Goal: Task Accomplishment & Management: Complete application form

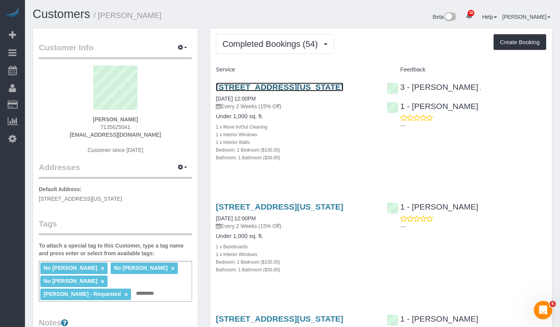
click at [290, 88] on link "[STREET_ADDRESS][US_STATE]" at bounding box center [280, 87] width 128 height 9
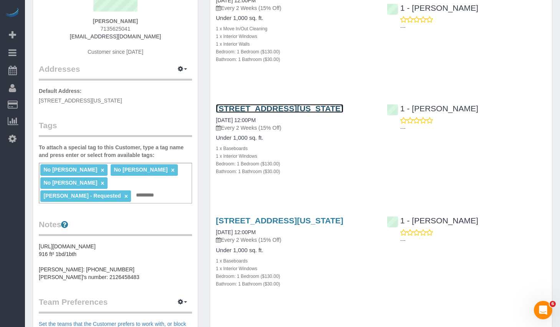
scroll to position [192, 0]
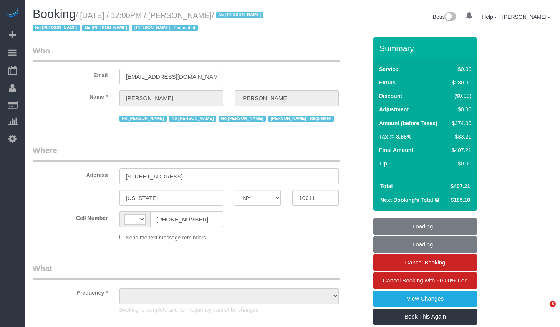
select select "NY"
select select "string:US"
select select "object:990"
select select "string:stripe-pm_1NDe7p4VGloSiKo7wBeN3prY"
select select "number:89"
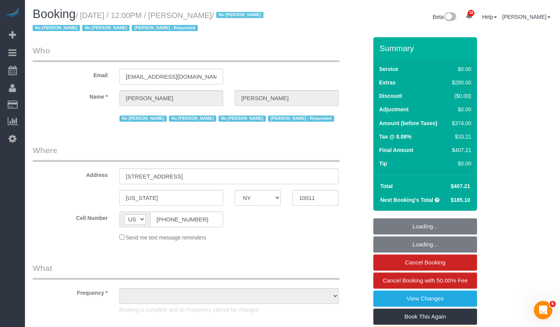
select select "number:90"
select select "number:15"
select select "number:5"
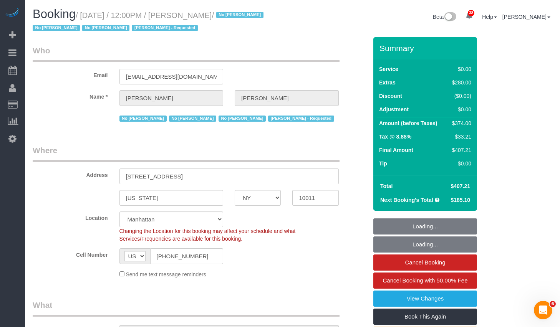
select select "1"
select select "object:1130"
select select "spot1"
select select "1"
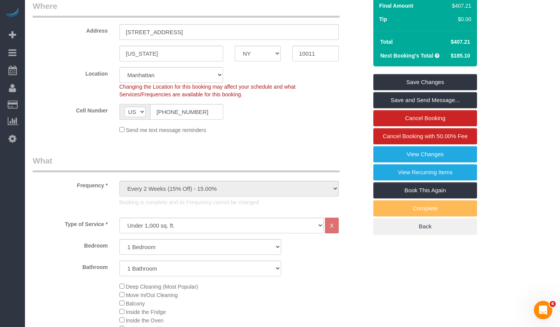
scroll to position [21, 0]
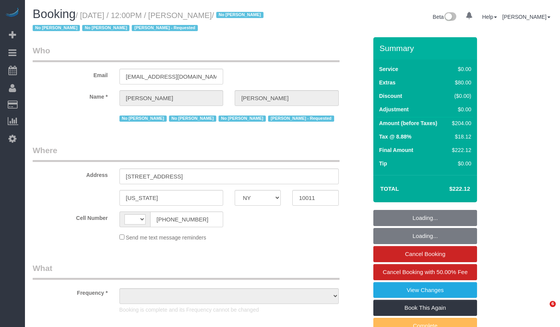
select select "NY"
select select "string:US"
select select "object:857"
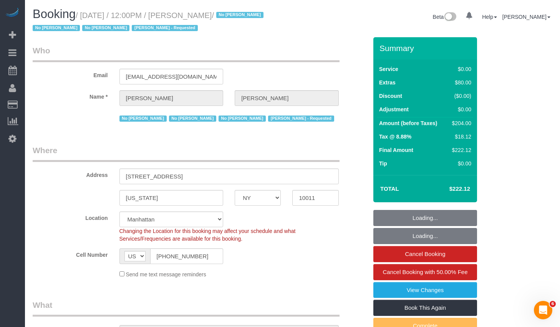
select select "string:stripe-pm_1NDe7p4VGloSiKo7wBeN3prY"
select select "number:89"
select select "number:90"
select select "number:15"
select select "number:5"
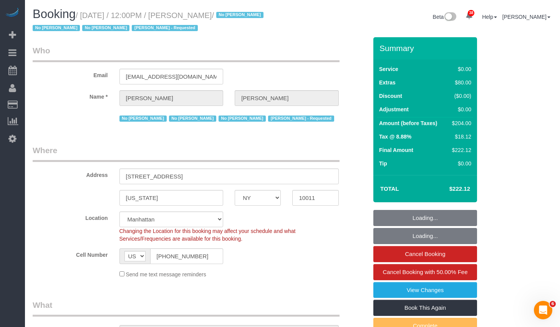
select select "object:1008"
select select "1"
select select "spot1"
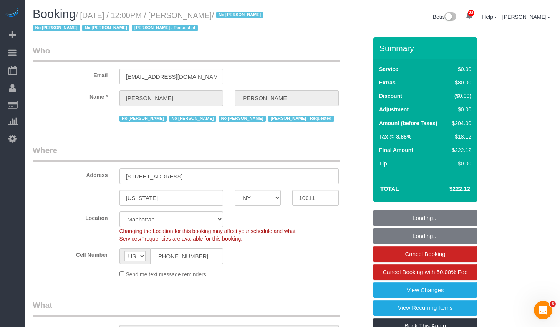
select select "1"
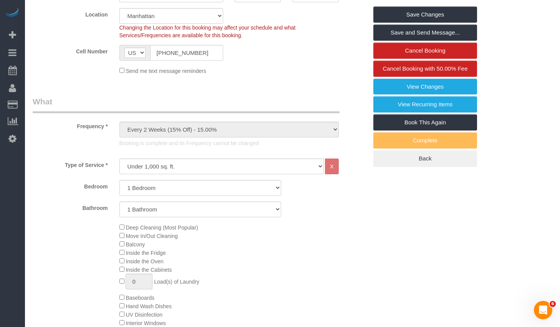
scroll to position [224, 0]
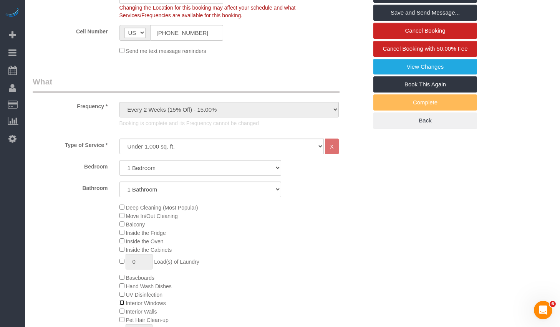
select select "spot6"
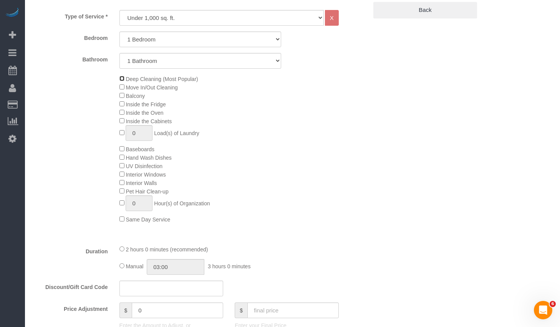
scroll to position [357, 0]
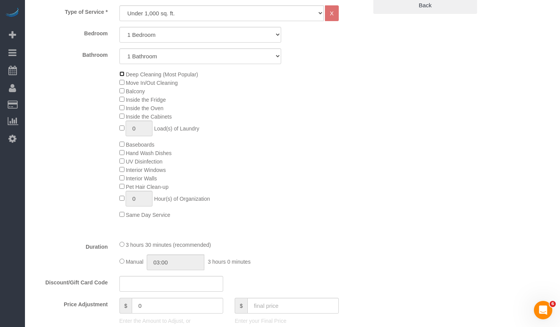
select select "spot11"
select select "spot16"
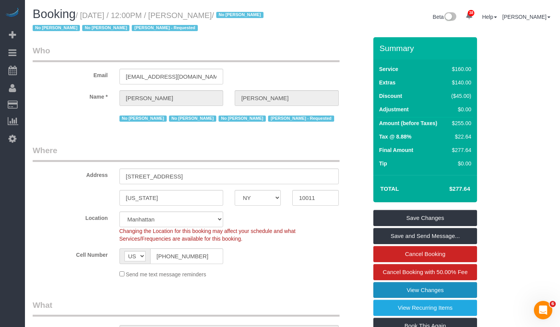
scroll to position [162, 0]
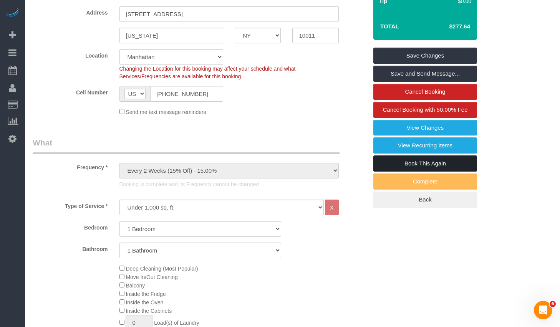
click at [417, 163] on link "Book This Again" at bounding box center [425, 164] width 104 height 16
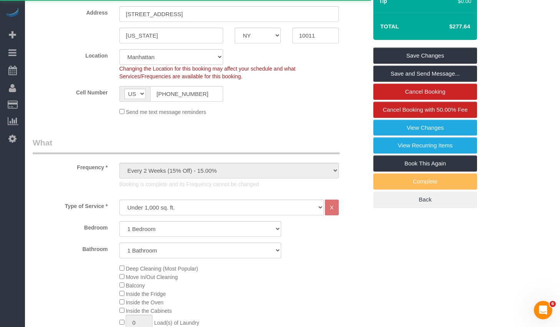
select select "NY"
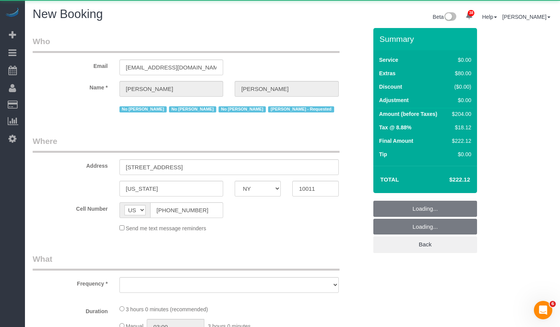
select select "object:4228"
select select "number:89"
select select "number:90"
select select "number:15"
select select "number:5"
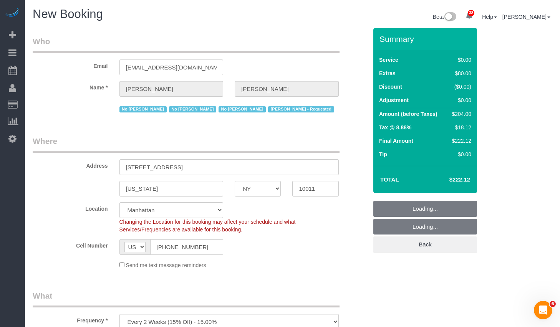
select select "object:4339"
select select "1"
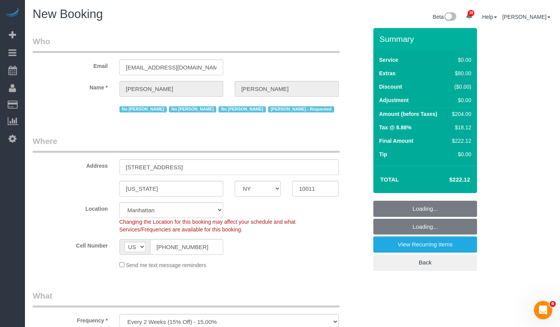
select select "1"
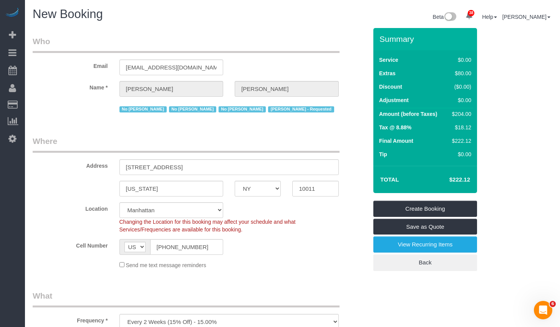
scroll to position [128, 0]
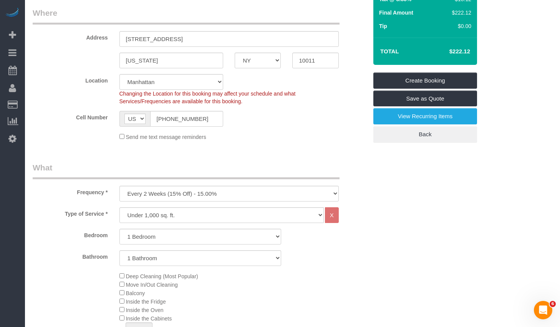
select select "object:4379"
select select "1"
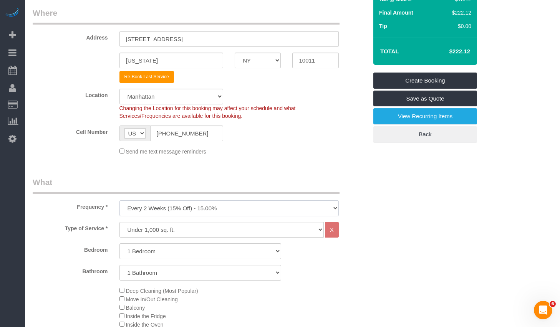
click at [205, 205] on select "One Time Weekly (20% Off) - 20.00% Every 2 Weeks (15% Off) - 15.00% Every 4 Wee…" at bounding box center [228, 208] width 219 height 16
select select "object:4380"
click at [119, 200] on select "One Time Weekly (20% Off) - 20.00% Every 2 Weeks (15% Off) - 15.00% Every 4 Wee…" at bounding box center [228, 208] width 219 height 16
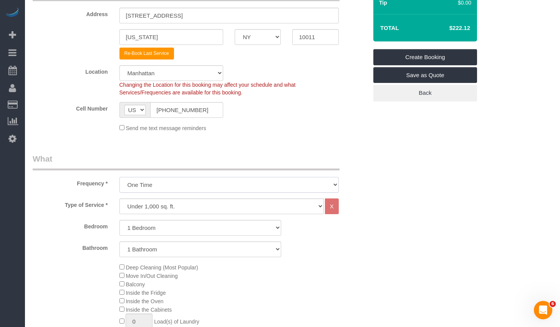
scroll to position [284, 0]
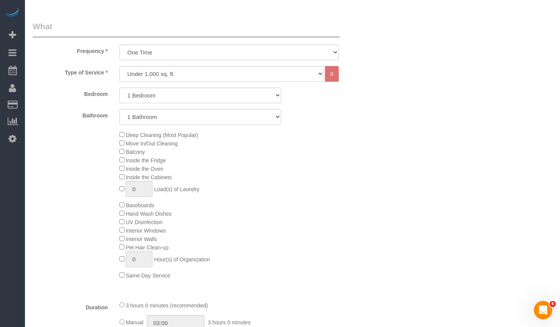
click at [119, 233] on span "Interior Windows" at bounding box center [142, 231] width 46 height 6
click at [124, 239] on span "Interior Walls" at bounding box center [138, 239] width 38 height 6
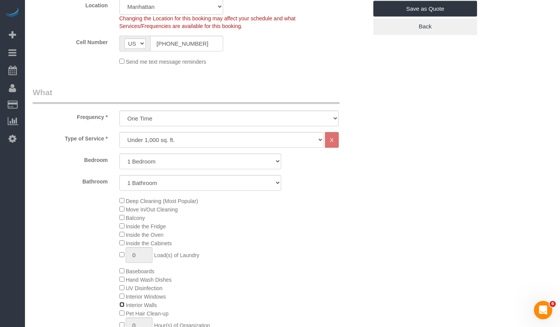
scroll to position [0, 0]
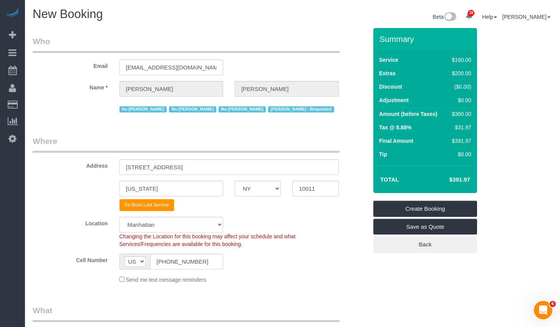
drag, startPoint x: 445, startPoint y: 179, endPoint x: 479, endPoint y: 182, distance: 33.9
click at [479, 182] on div "Summary Service $160.00 Extras $200.00 Discount ($0.00) Adjustment $0.00 Amount…" at bounding box center [433, 148] width 130 height 240
copy table "Total"
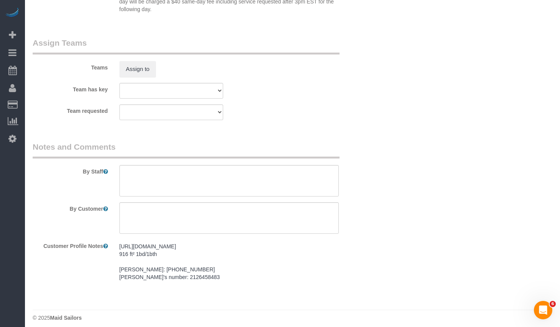
scroll to position [1009, 0]
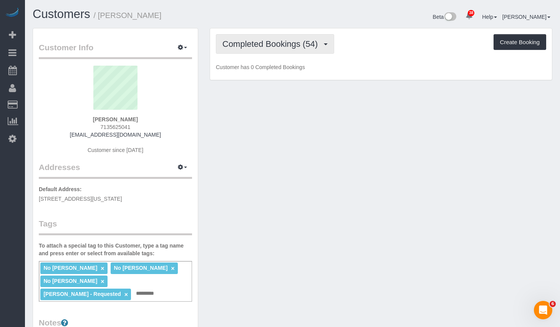
click at [293, 41] on span "Completed Bookings (54)" at bounding box center [271, 44] width 99 height 10
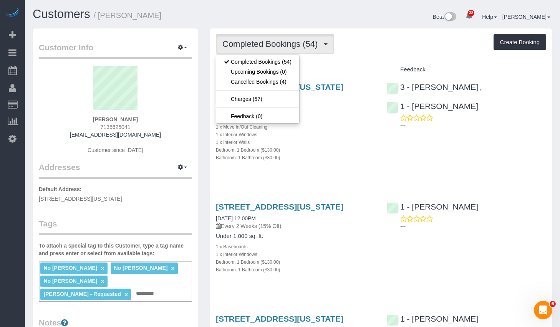
click at [355, 138] on div "1 x Interior Windows" at bounding box center [295, 135] width 159 height 8
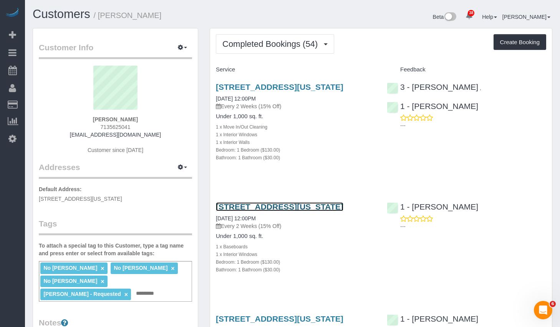
click at [295, 211] on link "59 West 12th Street, Apt 7d, New York, NY 10011" at bounding box center [280, 206] width 128 height 9
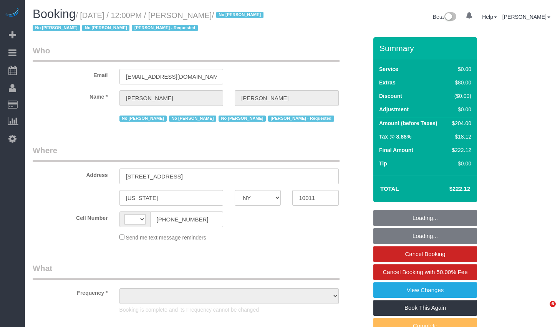
select select "NY"
select select "string:[GEOGRAPHIC_DATA]"
select select "string:stripe-pm_1NDe7p4VGloSiKo7wBeN3prY"
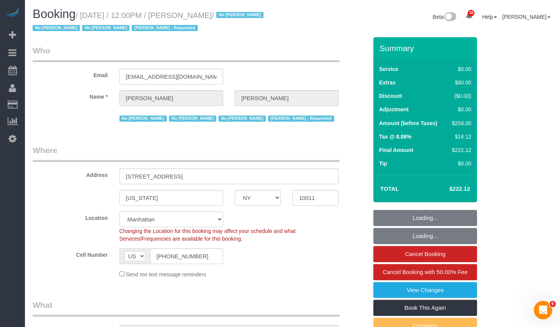
select select "object:1004"
select select "number:89"
select select "number:90"
select select "number:15"
select select "number:5"
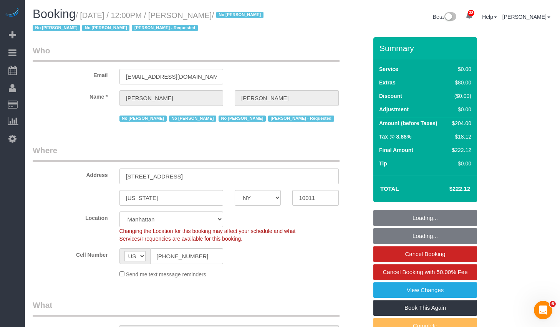
select select "object:1018"
select select "1"
select select "spot1"
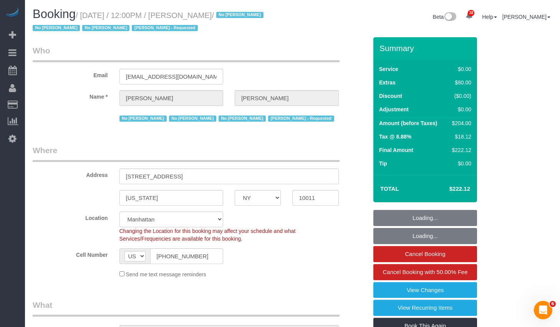
select select "1"
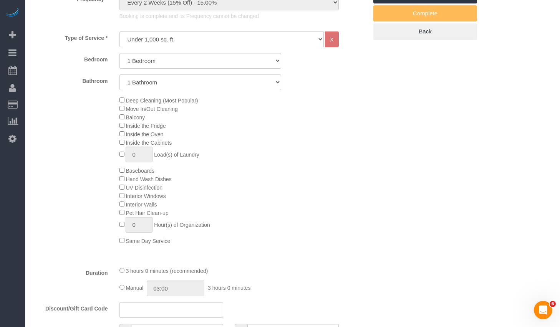
scroll to position [237, 0]
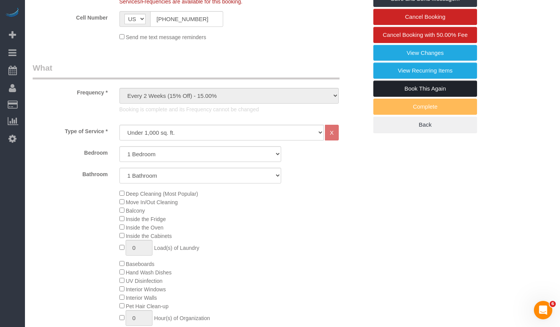
click at [401, 83] on link "Book This Again" at bounding box center [425, 89] width 104 height 16
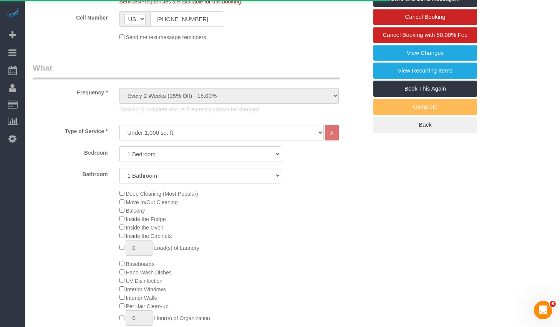
select select "NY"
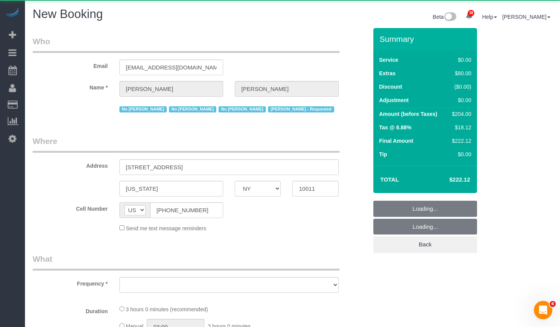
select select "object:2572"
select select "string:stripe-pm_1NDe7p4VGloSiKo7wBeN3prY"
select select "1"
select select "number:89"
select select "number:90"
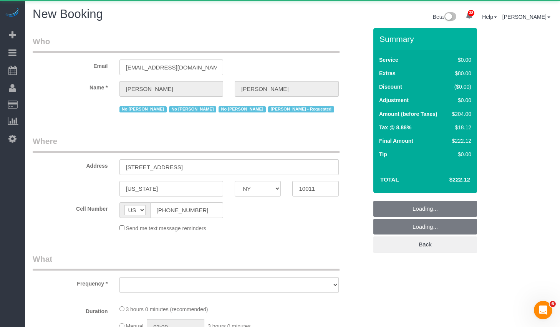
select select "number:15"
select select "number:5"
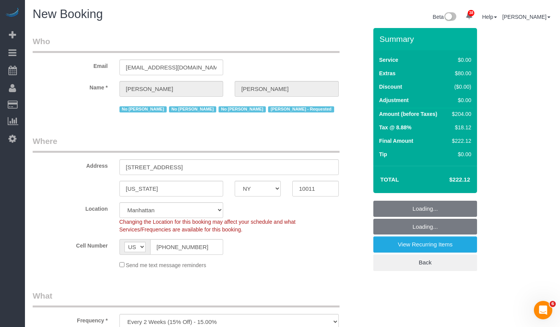
select select "1"
select select "object:3048"
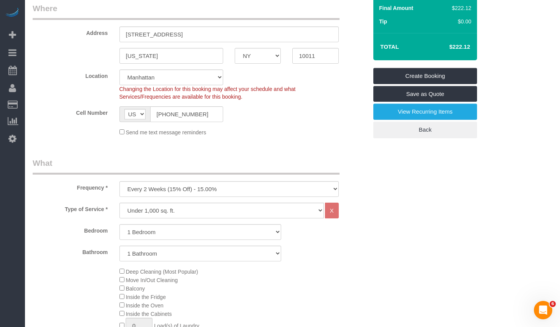
select select "1"
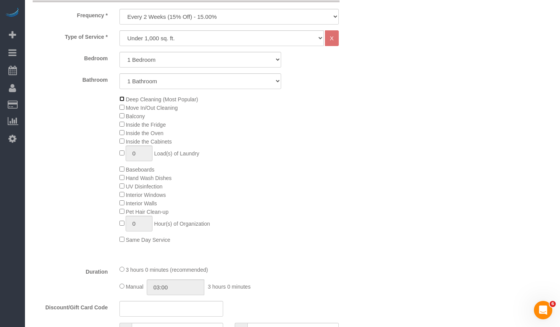
scroll to position [226, 0]
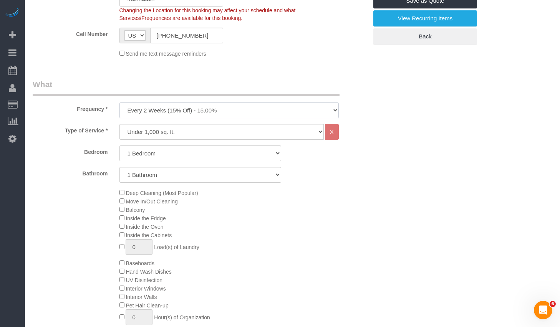
click at [171, 103] on select "One Time Weekly (20% Off) - 20.00% Every 2 Weeks (15% Off) - 15.00% Every 4 Wee…" at bounding box center [228, 111] width 219 height 16
select select "object:3049"
click at [119, 103] on select "One Time Weekly (20% Off) - 20.00% Every 2 Weeks (15% Off) - 15.00% Every 4 Wee…" at bounding box center [228, 111] width 219 height 16
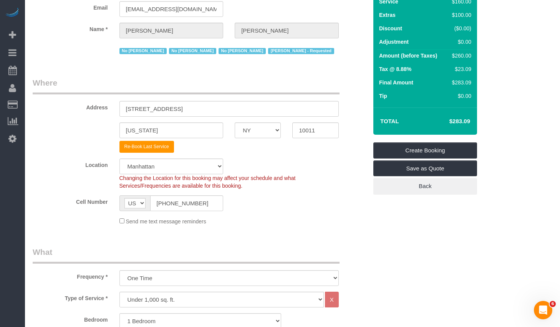
scroll to position [0, 0]
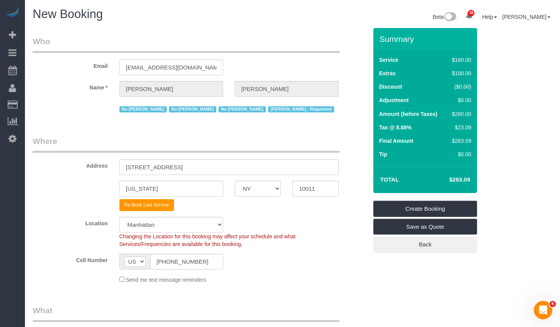
drag, startPoint x: 441, startPoint y: 180, endPoint x: 483, endPoint y: 179, distance: 41.9
click at [483, 179] on div "Summary Service $160.00 Extras $100.00 Discount ($0.00) Adjustment $0.00 Amount…" at bounding box center [433, 148] width 130 height 240
copy table "Total"
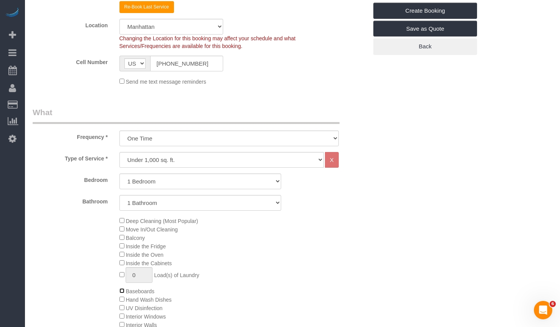
scroll to position [30, 0]
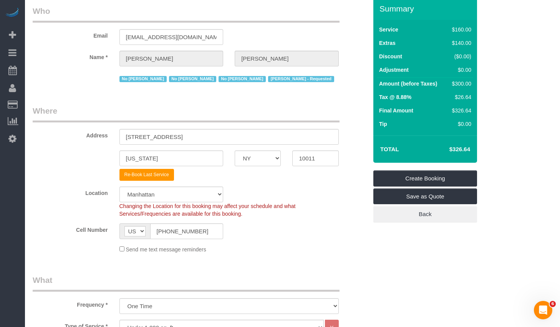
click at [269, 242] on sui-booking-location "Location [GEOGRAPHIC_DATA] [GEOGRAPHIC_DATA] [GEOGRAPHIC_DATA] [GEOGRAPHIC_DATA…" at bounding box center [200, 220] width 335 height 67
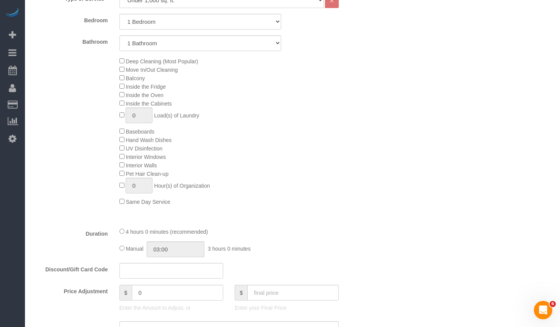
scroll to position [330, 0]
